Goal: Task Accomplishment & Management: Use online tool/utility

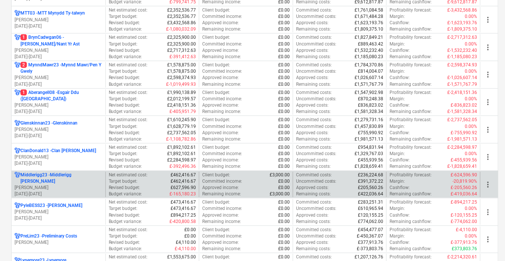
scroll to position [326, 0]
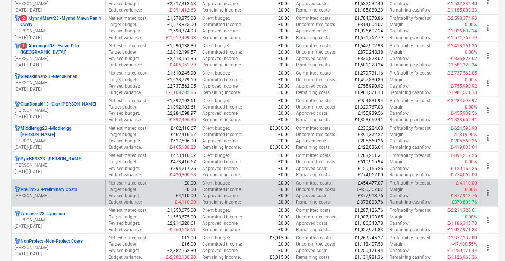
click at [63, 187] on p "PreLim23 - Preliminary Costs" at bounding box center [48, 189] width 57 height 6
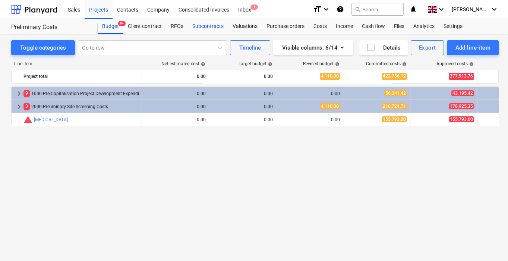
click at [205, 25] on div "Subcontracts" at bounding box center [208, 26] width 40 height 15
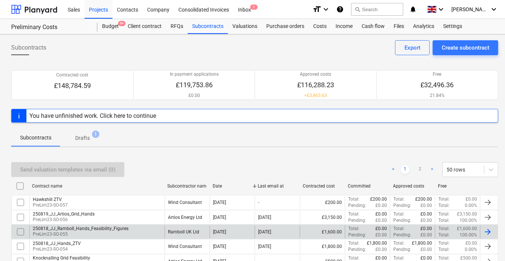
click at [117, 229] on div "250818_JJ_Ramboll_Hands_Feasibility_Figures" at bounding box center [81, 228] width 96 height 5
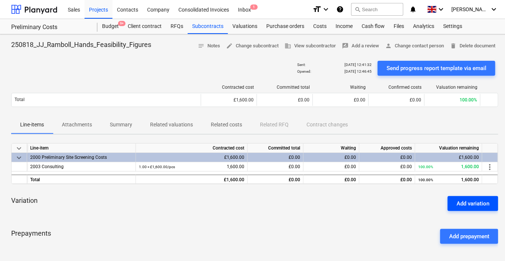
click at [466, 207] on div "Add variation" at bounding box center [473, 204] width 33 height 10
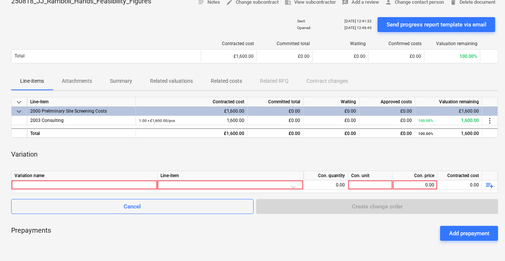
scroll to position [93, 0]
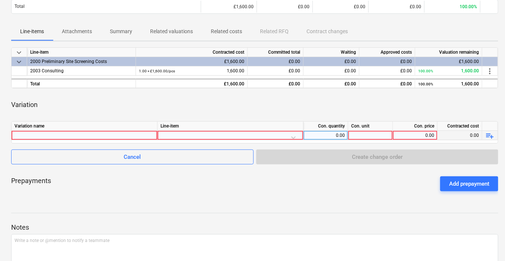
click at [133, 139] on div at bounding box center [85, 135] width 140 height 9
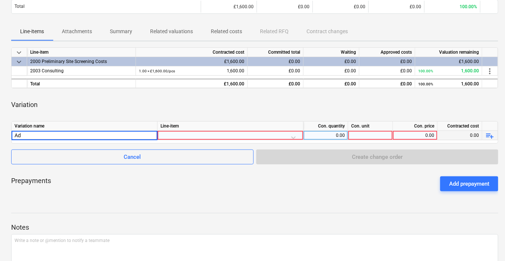
type input "A"
type input "Additional Site"
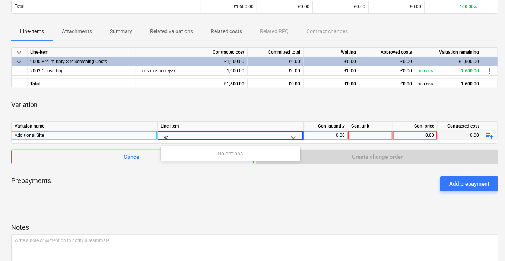
type input "R"
type input "c"
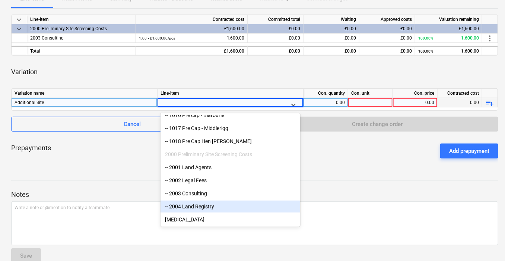
scroll to position [139, 0]
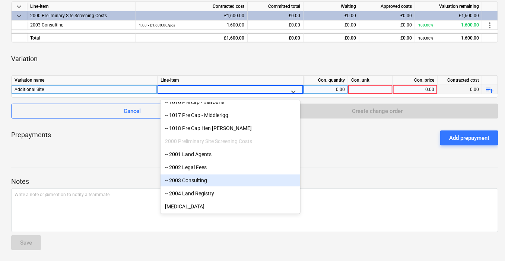
click at [233, 180] on div "-- 2003 Consulting" at bounding box center [231, 180] width 140 height 12
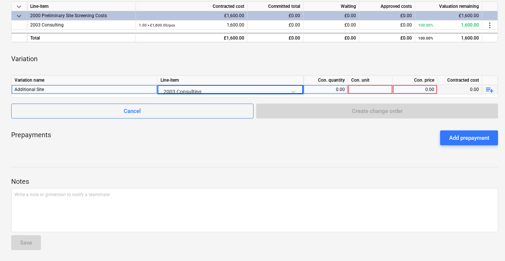
click at [409, 89] on div "0.00" at bounding box center [415, 89] width 38 height 9
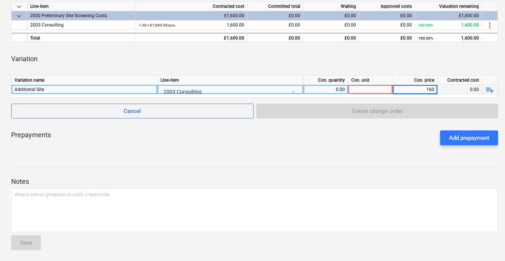
type input "1600"
click at [412, 140] on div "Prepayments Add prepayment" at bounding box center [254, 137] width 487 height 27
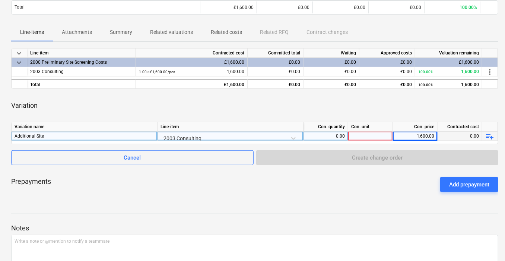
click at [367, 136] on div at bounding box center [370, 135] width 45 height 9
type input "1"
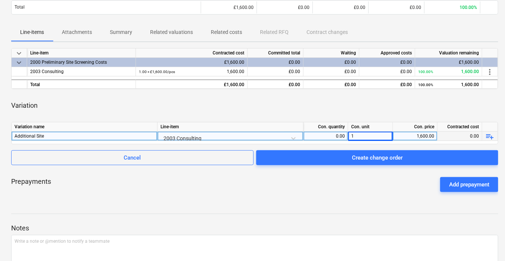
click at [368, 204] on div at bounding box center [254, 207] width 487 height 6
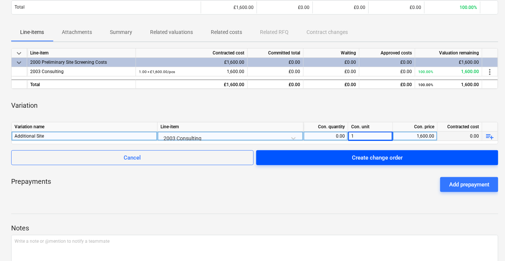
click at [382, 159] on div "Create change order" at bounding box center [377, 158] width 51 height 10
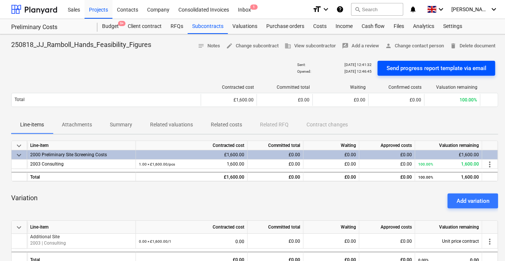
click at [420, 64] on div "Send progress report template via email" at bounding box center [437, 68] width 100 height 10
